Goal: Task Accomplishment & Management: Use online tool/utility

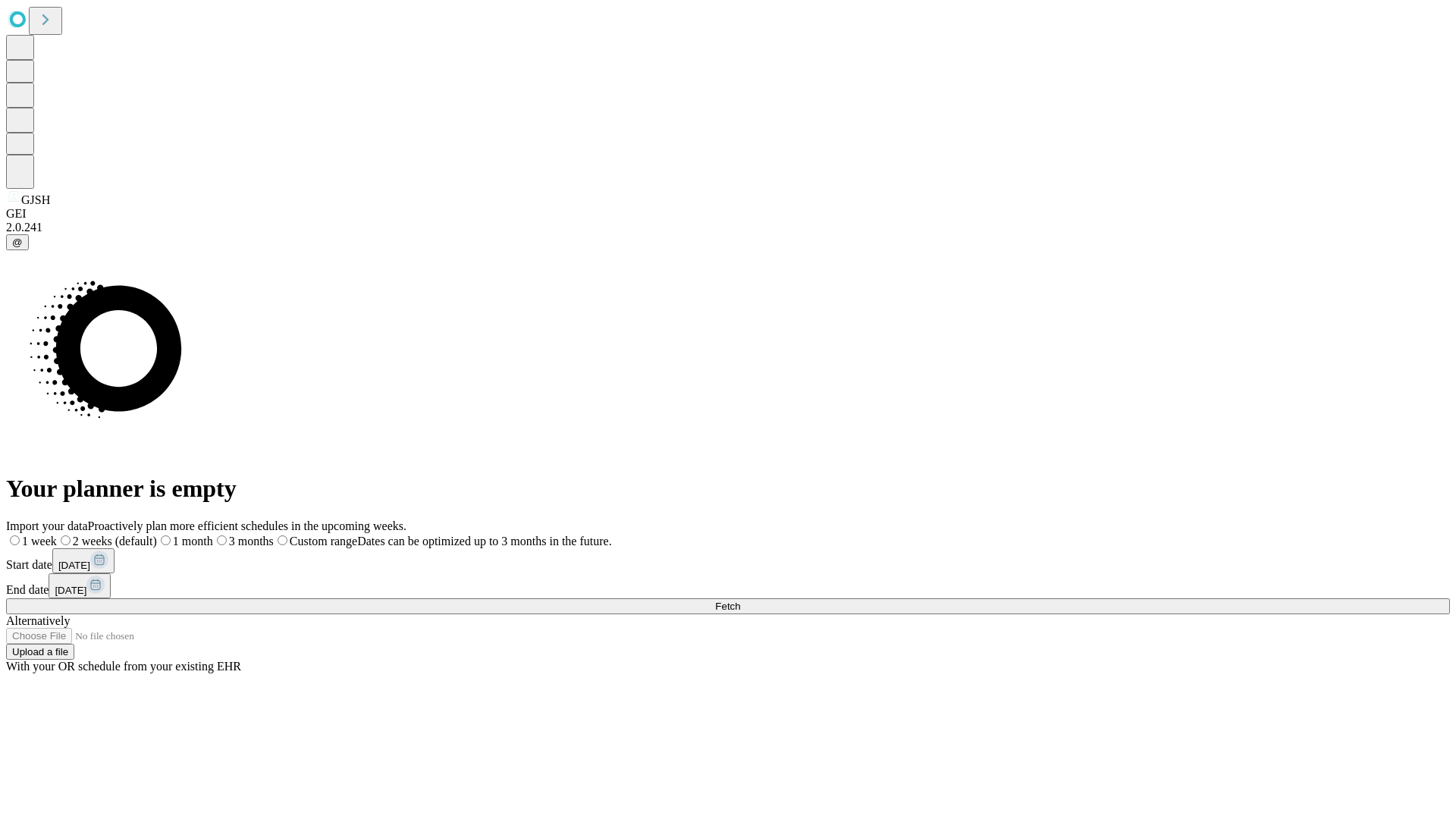
click at [740, 601] on span "Fetch" at bounding box center [727, 606] width 25 height 11
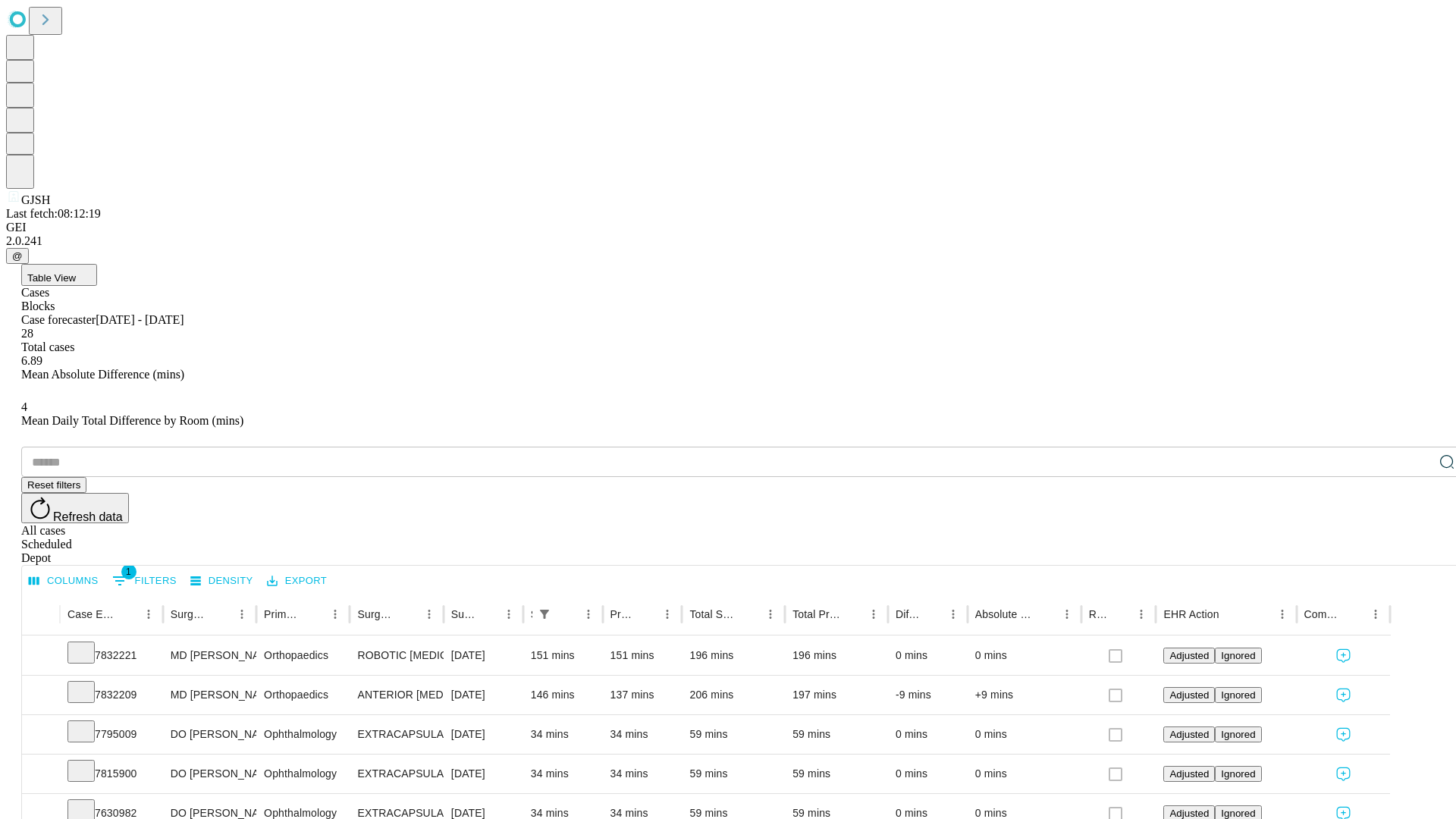
click at [76, 272] on span "Table View" at bounding box center [52, 277] width 49 height 11
